Goal: Register for event/course

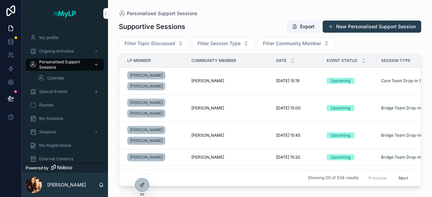
click at [54, 93] on span "Special Events" at bounding box center [53, 91] width 28 height 5
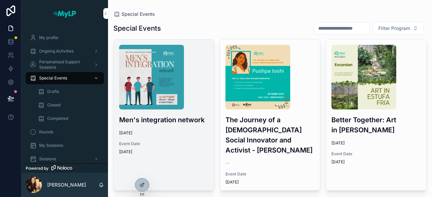
click at [147, 86] on img "scrollable content" at bounding box center [151, 77] width 65 height 65
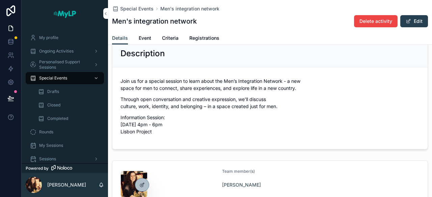
scroll to position [222, 0]
drag, startPoint x: 156, startPoint y: 132, endPoint x: 117, endPoint y: 83, distance: 62.5
click at [117, 83] on form "Join us for a special session to learn about the Men’s Integration Network - a …" at bounding box center [269, 109] width 315 height 82
copy div "Join us for a special session to learn about the Men’s Integration Network - a …"
click at [205, 42] on link "Registrations" at bounding box center [204, 39] width 30 height 14
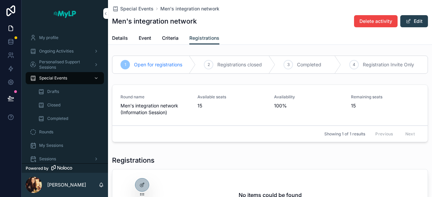
scroll to position [72, 0]
